Goal: Transaction & Acquisition: Obtain resource

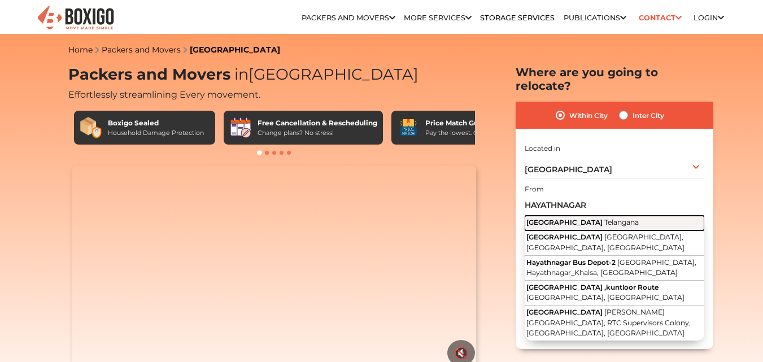
click at [569, 218] on span "[GEOGRAPHIC_DATA]" at bounding box center [564, 222] width 76 height 8
type input "[GEOGRAPHIC_DATA], [GEOGRAPHIC_DATA]"
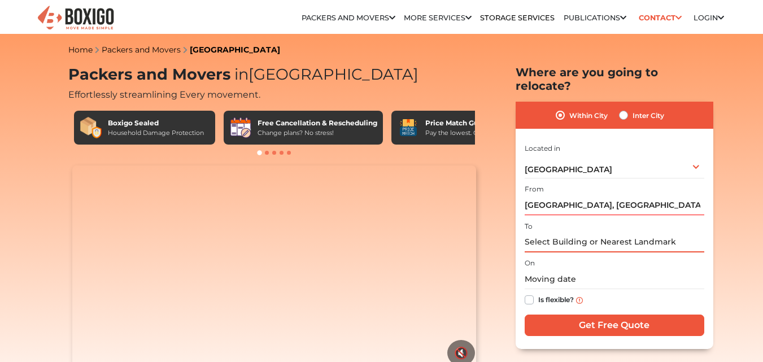
click at [572, 233] on input "text" at bounding box center [615, 243] width 180 height 20
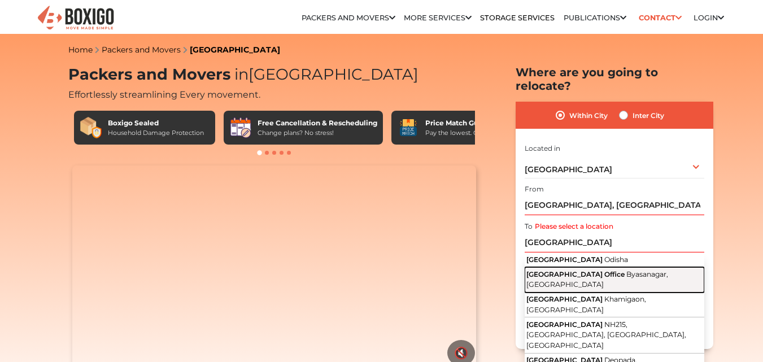
click at [566, 270] on span "[GEOGRAPHIC_DATA] Office" at bounding box center [575, 274] width 98 height 8
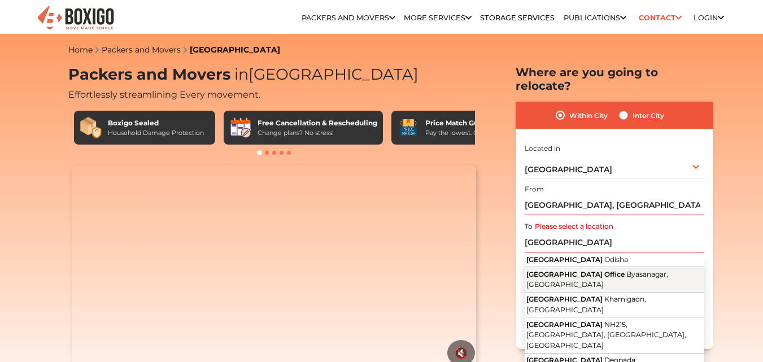
type input "[GEOGRAPHIC_DATA], [GEOGRAPHIC_DATA], [GEOGRAPHIC_DATA]"
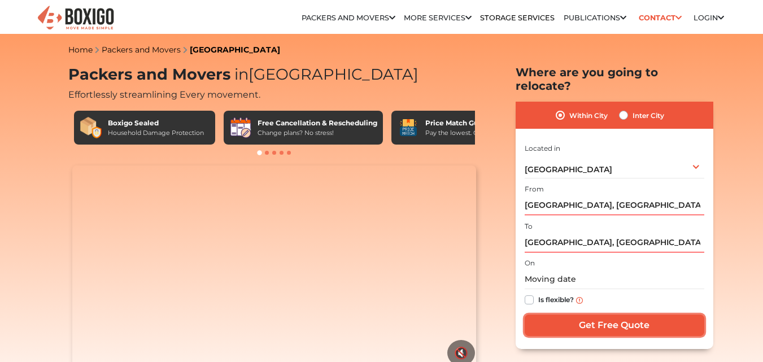
click at [608, 315] on input "Get Free Quote" at bounding box center [615, 325] width 180 height 21
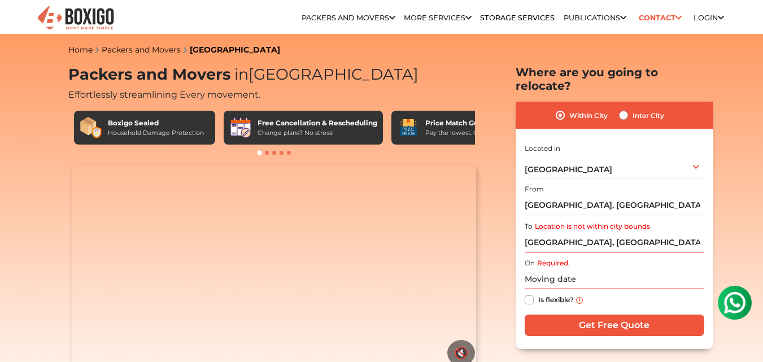
click at [594, 221] on label "Location is not within city bounds" at bounding box center [592, 226] width 115 height 10
click at [594, 233] on input "[GEOGRAPHIC_DATA], [GEOGRAPHIC_DATA], [GEOGRAPHIC_DATA]" at bounding box center [615, 243] width 180 height 20
click at [543, 258] on label "Required." at bounding box center [553, 263] width 33 height 10
click at [570, 269] on input "text" at bounding box center [615, 279] width 180 height 20
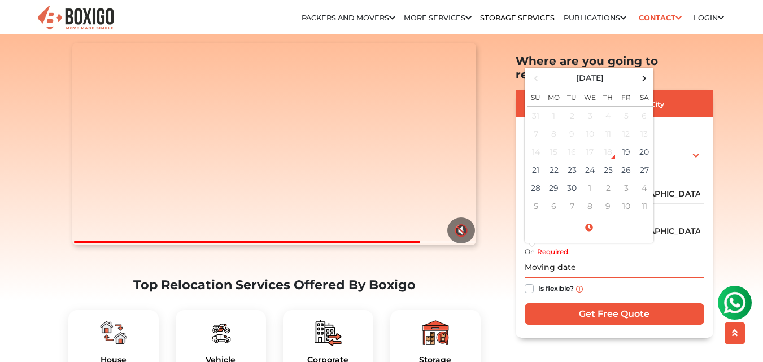
scroll to position [79, 0]
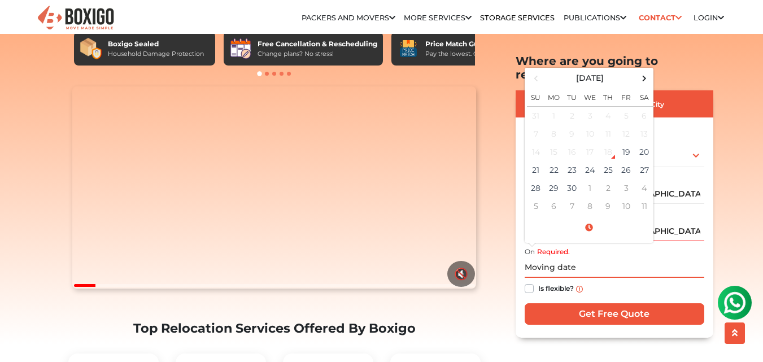
click at [533, 258] on input "text" at bounding box center [615, 268] width 180 height 20
click at [643, 71] on span at bounding box center [643, 78] width 15 height 15
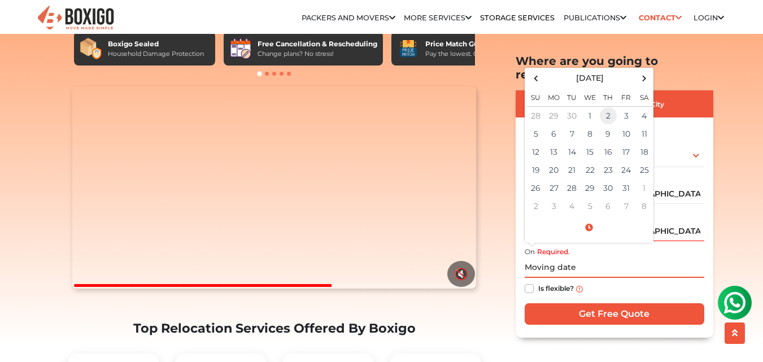
click at [607, 106] on td "2" at bounding box center [608, 115] width 18 height 19
type input "[DATE] 12:00 AM"
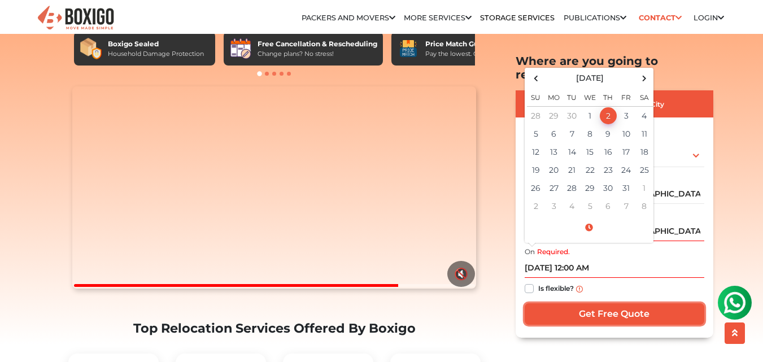
click at [581, 303] on input "Get Free Quote" at bounding box center [615, 313] width 180 height 21
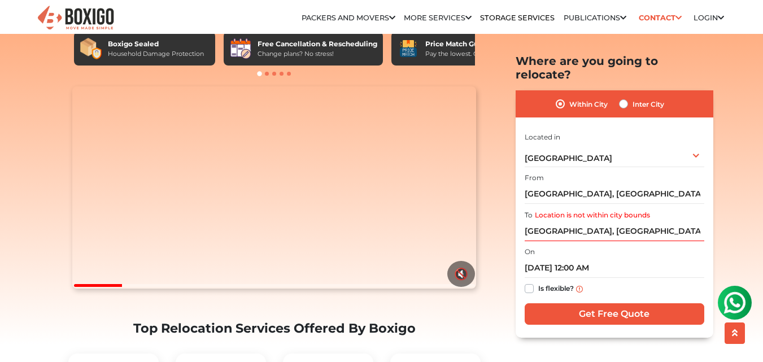
click at [633, 97] on label "Inter City" at bounding box center [649, 104] width 32 height 14
click at [621, 97] on input "Inter City" at bounding box center [623, 102] width 9 height 11
radio input "true"
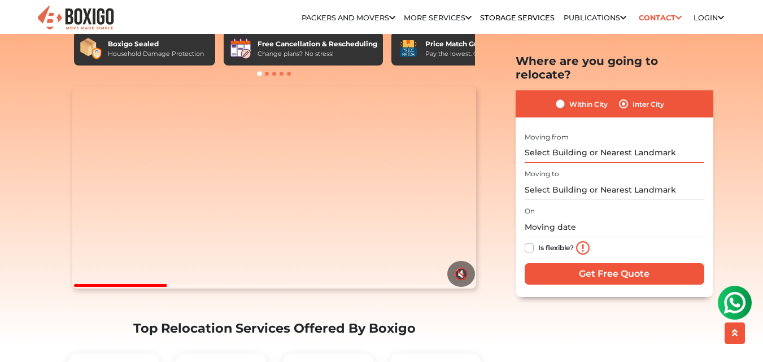
click at [607, 143] on input "text" at bounding box center [615, 153] width 180 height 20
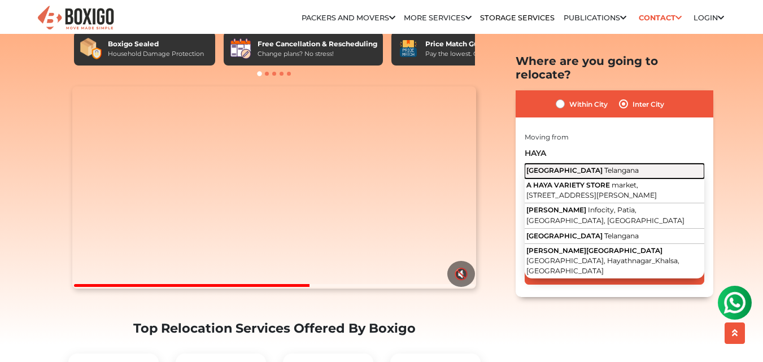
click at [604, 165] on span "Telangana" at bounding box center [621, 169] width 34 height 8
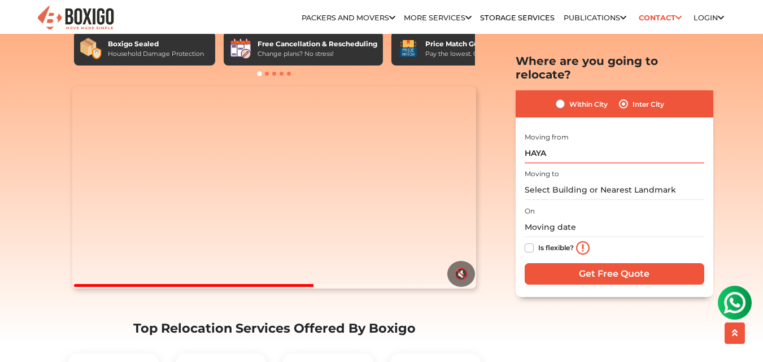
type input "[GEOGRAPHIC_DATA], [GEOGRAPHIC_DATA]"
click at [575, 180] on input "text" at bounding box center [615, 190] width 180 height 20
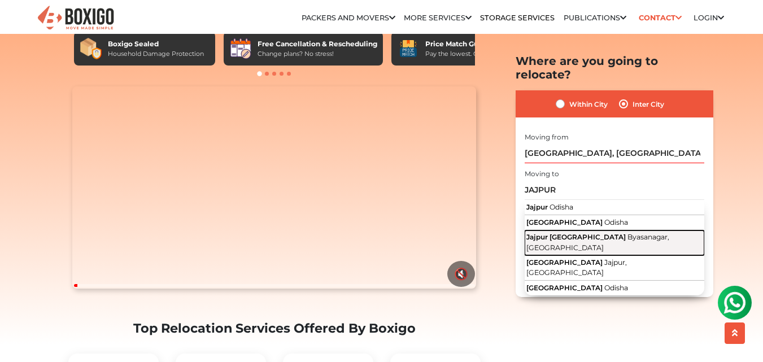
click at [578, 233] on span "Jajpur [GEOGRAPHIC_DATA]" at bounding box center [575, 237] width 99 height 8
type input "Jajpur [GEOGRAPHIC_DATA], [GEOGRAPHIC_DATA], [GEOGRAPHIC_DATA]"
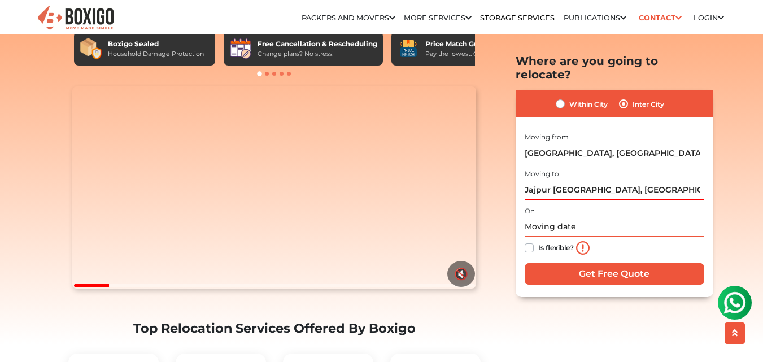
click at [572, 217] on input "text" at bounding box center [615, 227] width 180 height 20
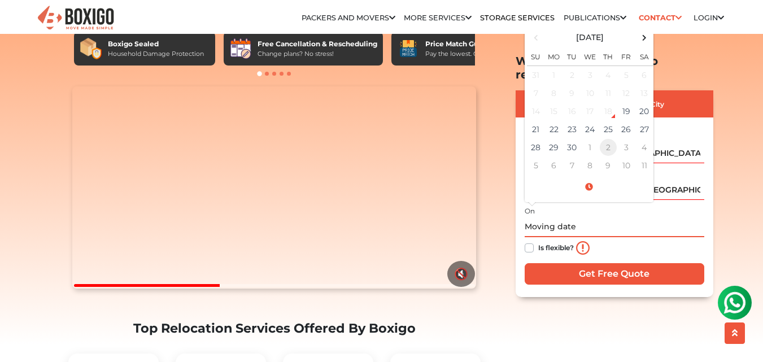
click at [608, 138] on td "2" at bounding box center [608, 147] width 18 height 18
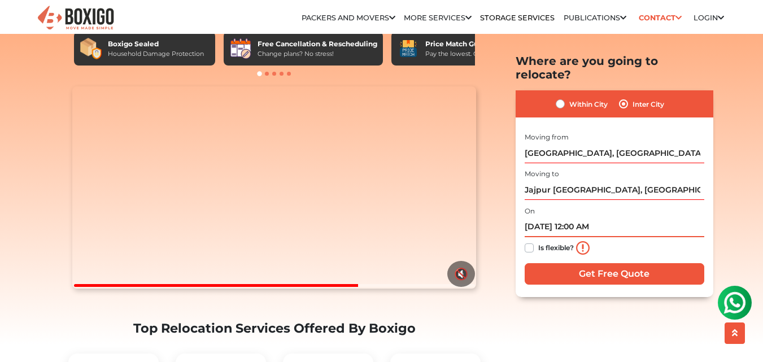
click at [585, 217] on input "[DATE] 12:00 AM" at bounding box center [615, 227] width 180 height 20
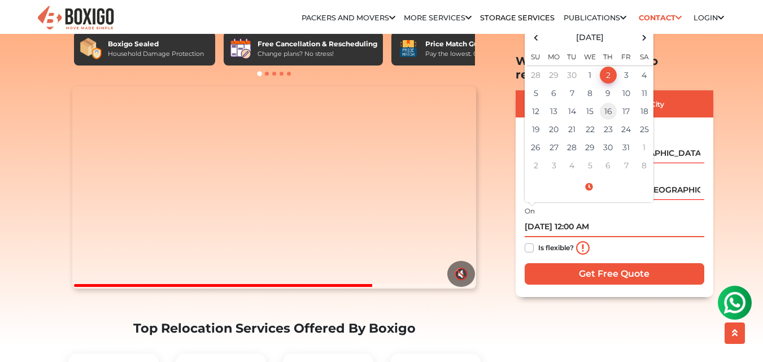
drag, startPoint x: 585, startPoint y: 215, endPoint x: 606, endPoint y: 97, distance: 119.9
click at [606, 203] on div "On [DATE] 12:00 AM [DATE] Su Mo Tu We Th Fr Sa 28 29 30 1 2 3 4 5 6 7 8 9 10 11…" at bounding box center [615, 231] width 180 height 56
click at [588, 177] on span at bounding box center [589, 187] width 124 height 20
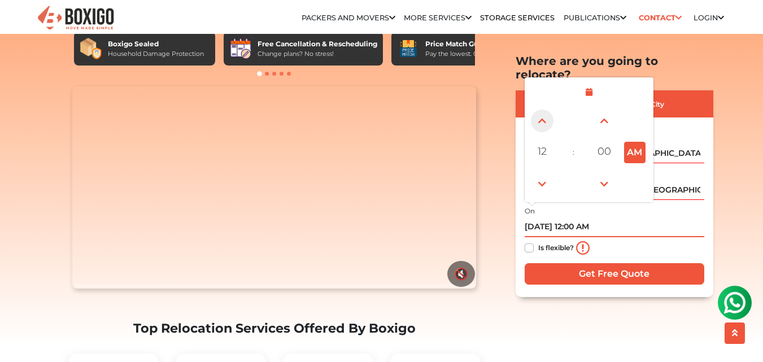
click at [542, 110] on span at bounding box center [542, 121] width 23 height 23
click at [543, 173] on span at bounding box center [542, 184] width 23 height 23
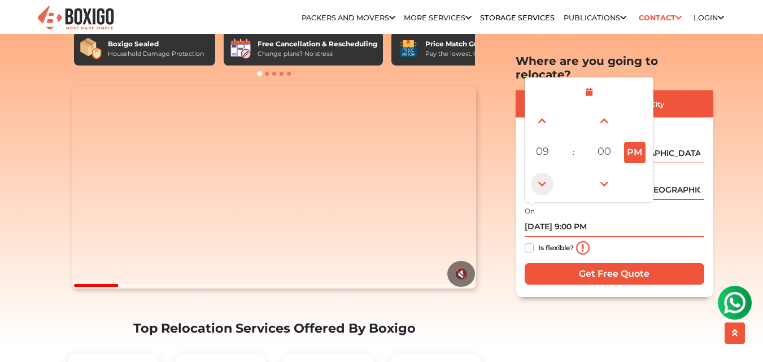
click at [543, 173] on span at bounding box center [542, 184] width 23 height 23
click at [541, 110] on span at bounding box center [542, 121] width 23 height 23
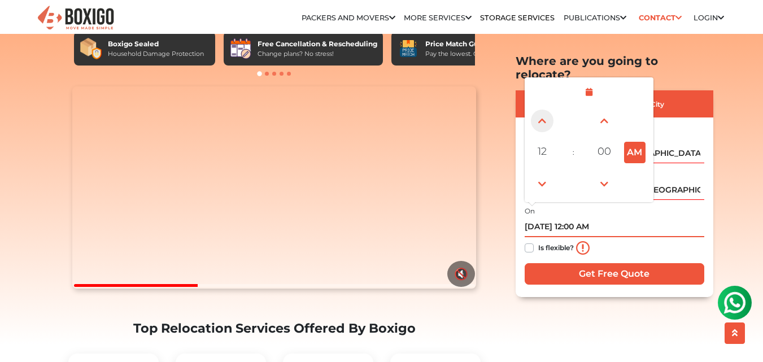
click at [541, 110] on span at bounding box center [542, 121] width 23 height 23
click at [543, 114] on span at bounding box center [542, 121] width 23 height 23
click at [543, 110] on span at bounding box center [542, 121] width 23 height 23
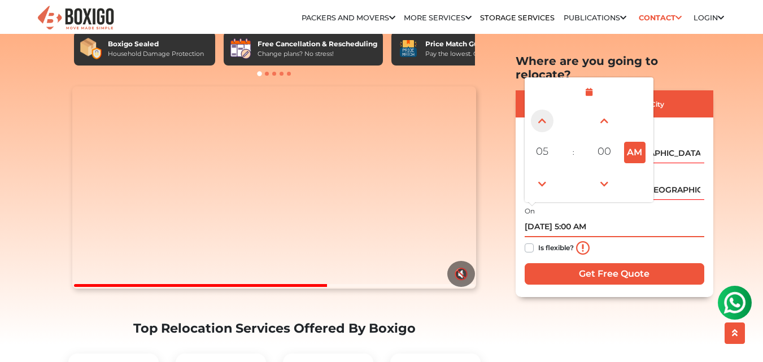
click at [543, 110] on span at bounding box center [542, 121] width 23 height 23
click at [537, 110] on span at bounding box center [542, 121] width 23 height 23
type input "[DATE] 8:00 AM"
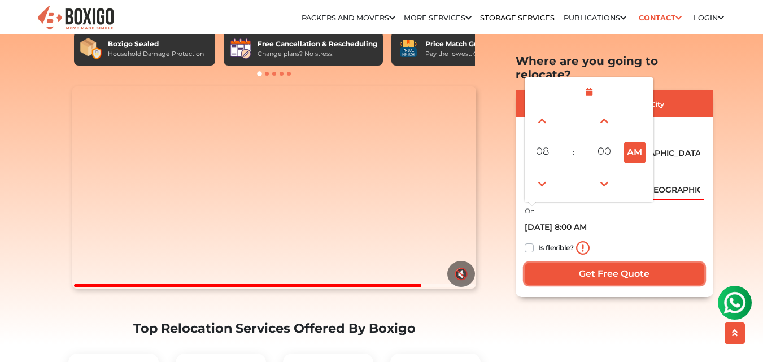
click at [638, 263] on input "Get Free Quote" at bounding box center [615, 273] width 180 height 21
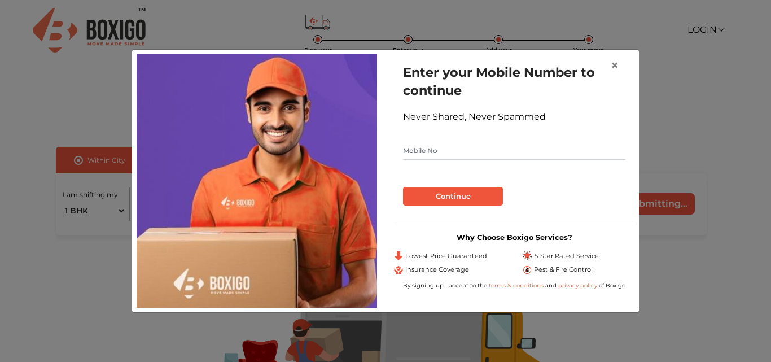
click at [477, 146] on input "text" at bounding box center [514, 151] width 223 height 18
click at [481, 147] on input "text" at bounding box center [514, 151] width 223 height 18
click at [616, 64] on span "×" at bounding box center [615, 65] width 8 height 16
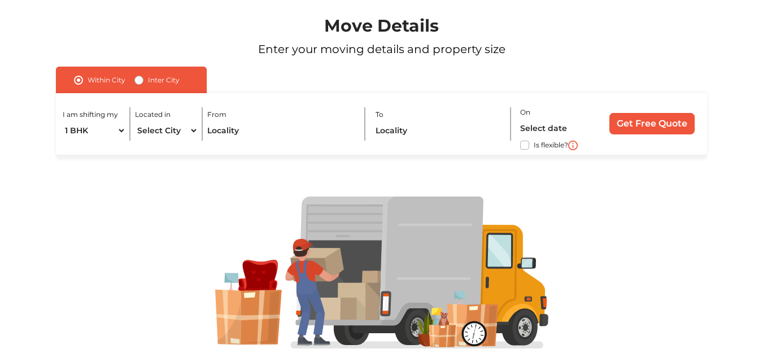
scroll to position [110, 0]
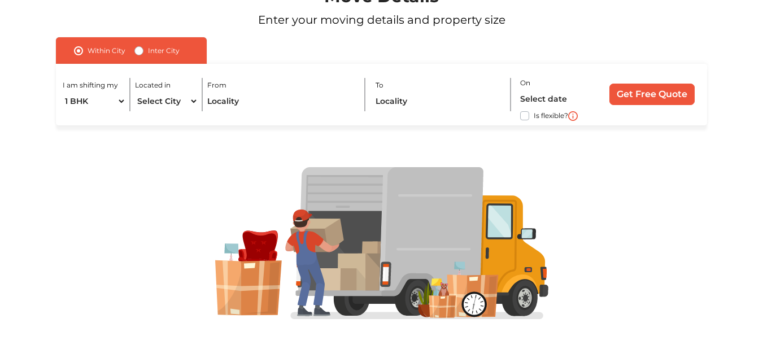
click at [148, 51] on label "Inter City" at bounding box center [164, 51] width 32 height 14
click at [139, 51] on input "Inter City" at bounding box center [138, 49] width 9 height 11
radio input "true"
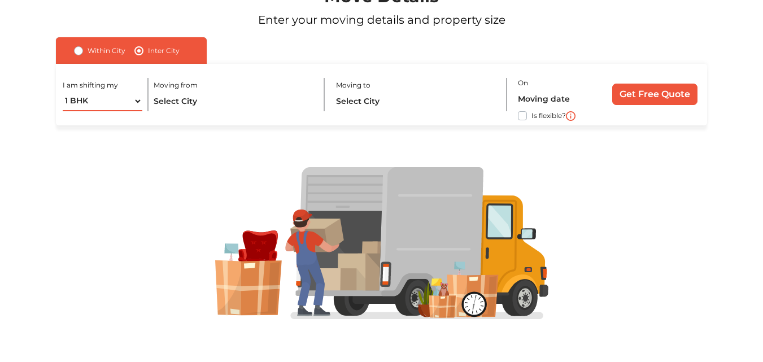
click at [137, 97] on select "1 BHK 2 BHK 3 BHK 3 + BHK FEW ITEMS" at bounding box center [103, 101] width 80 height 20
select select "FEW ITEMS"
click at [63, 91] on select "1 BHK 2 BHK 3 BHK 3 + BHK FEW ITEMS" at bounding box center [103, 101] width 80 height 20
click at [175, 102] on input "text" at bounding box center [234, 101] width 161 height 20
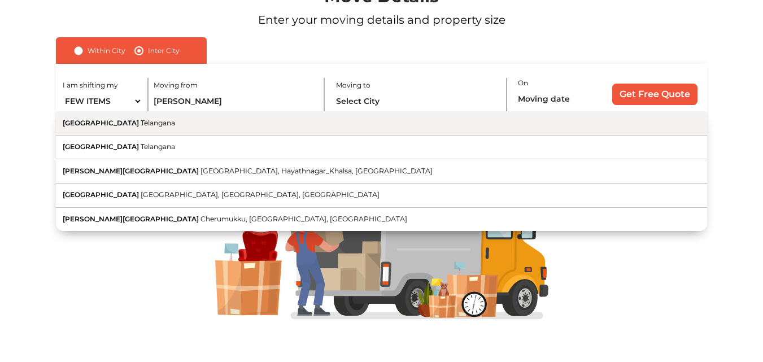
click at [160, 126] on button "Hayathnagar [GEOGRAPHIC_DATA]" at bounding box center [381, 123] width 651 height 24
type input "[GEOGRAPHIC_DATA], [GEOGRAPHIC_DATA]"
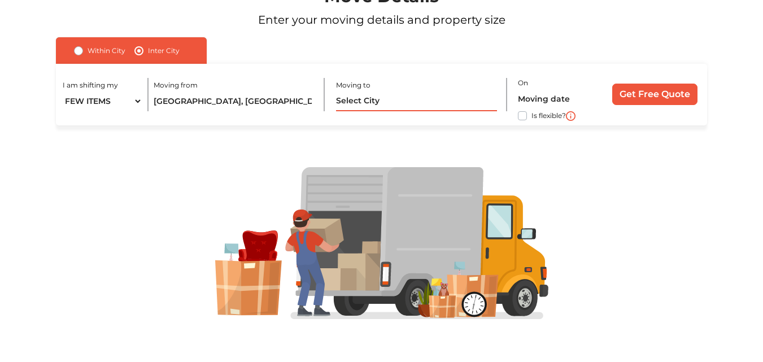
click at [356, 99] on input "text" at bounding box center [416, 101] width 161 height 20
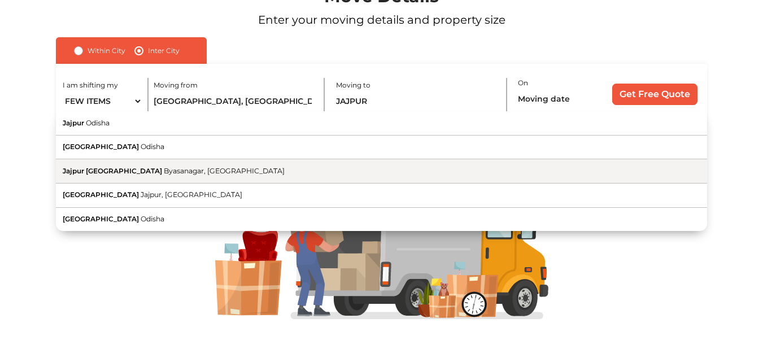
click at [162, 168] on span "Jajpur [GEOGRAPHIC_DATA]" at bounding box center [112, 171] width 99 height 8
type input "Jajpur [GEOGRAPHIC_DATA], [GEOGRAPHIC_DATA], [GEOGRAPHIC_DATA]"
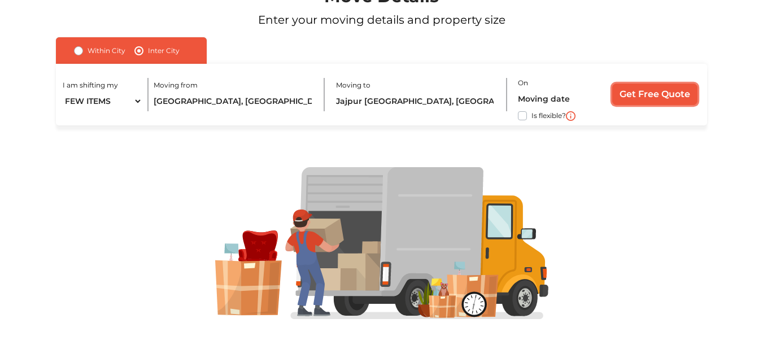
click at [642, 92] on input "Get Free Quote" at bounding box center [654, 94] width 85 height 21
click at [531, 116] on label "Is flexible?" at bounding box center [548, 115] width 34 height 12
click at [65, 116] on input "Is flexible?" at bounding box center [60, 114] width 9 height 11
checkbox input "true"
click at [634, 91] on input "Get Free Quote" at bounding box center [654, 94] width 85 height 21
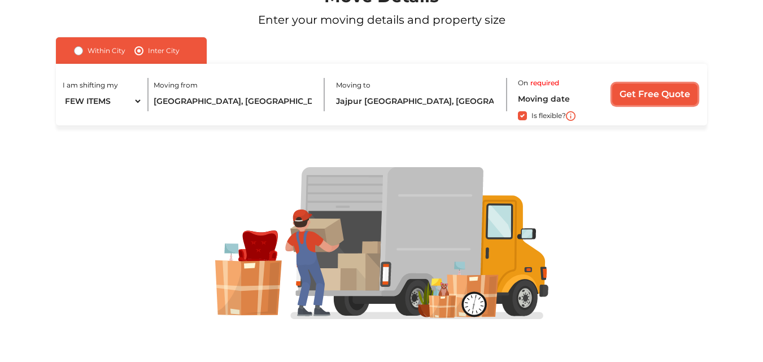
click at [635, 101] on input "Get Free Quote" at bounding box center [654, 94] width 85 height 21
